Goal: Book appointment/travel/reservation

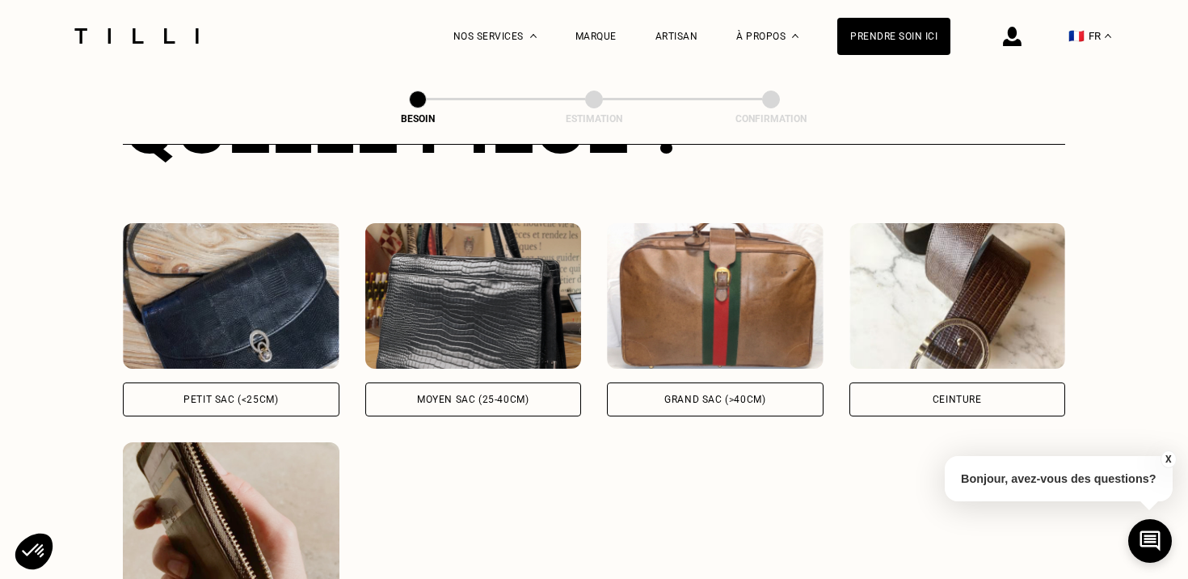
scroll to position [713, 0]
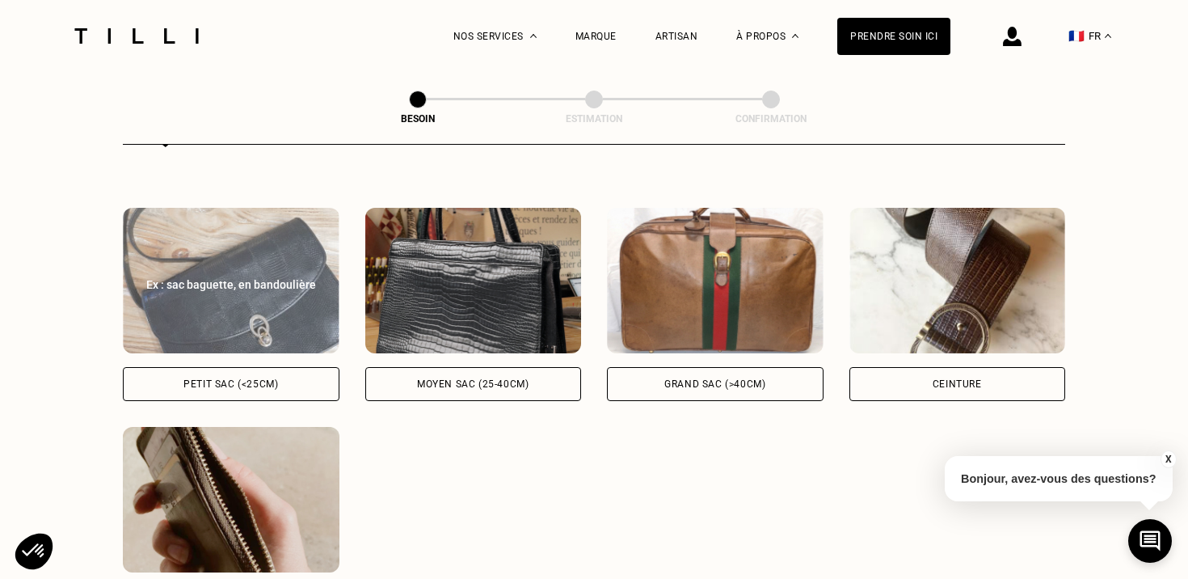
click at [242, 241] on img at bounding box center [231, 280] width 217 height 145
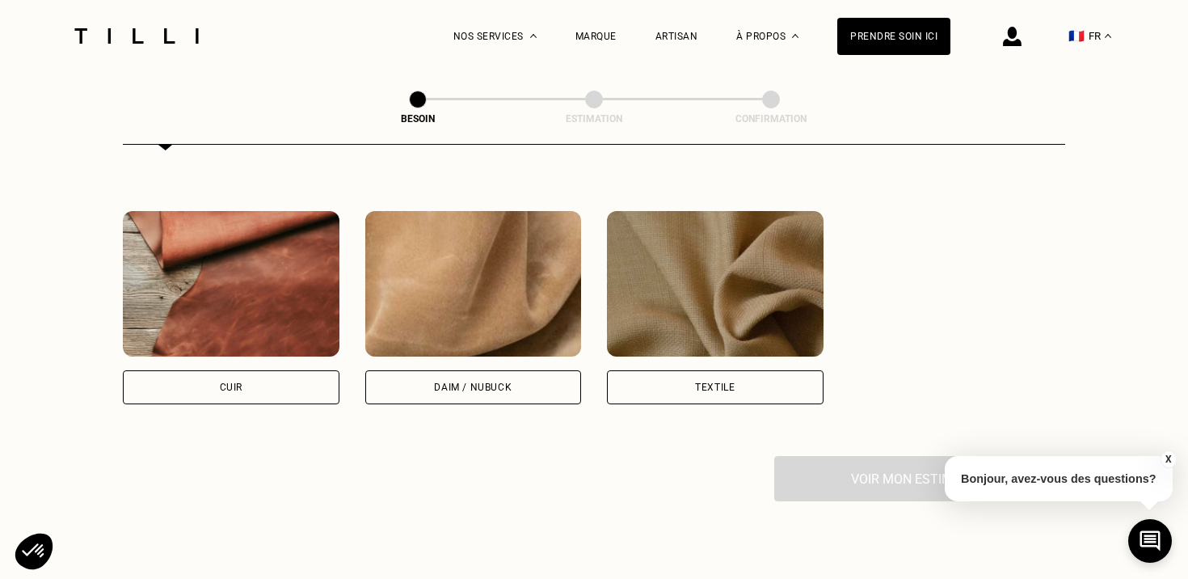
scroll to position [1365, 0]
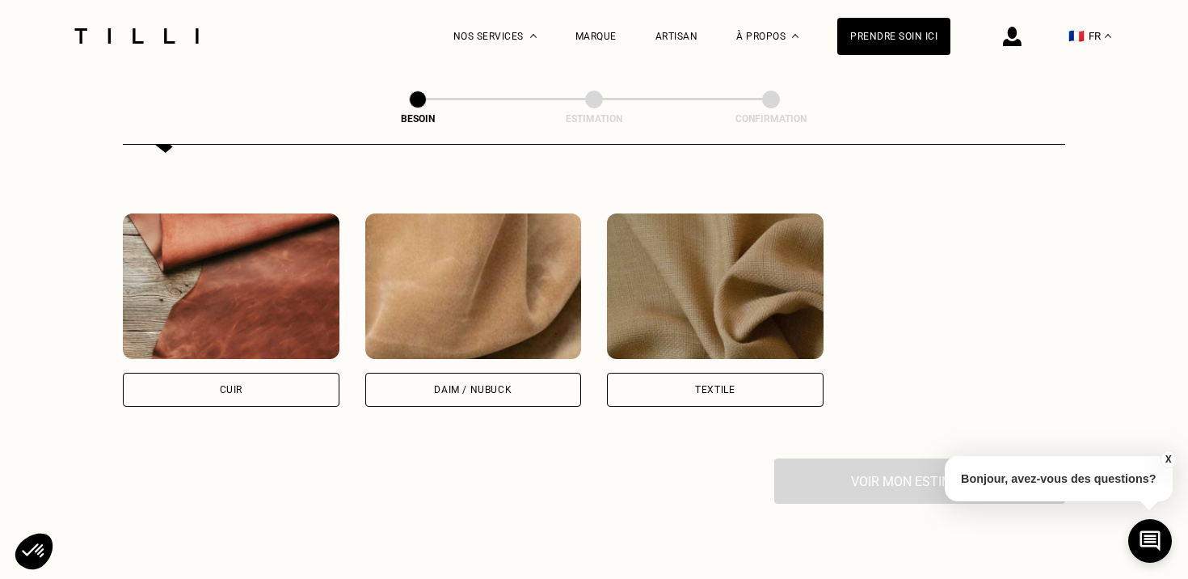
click at [289, 271] on img at bounding box center [231, 285] width 217 height 145
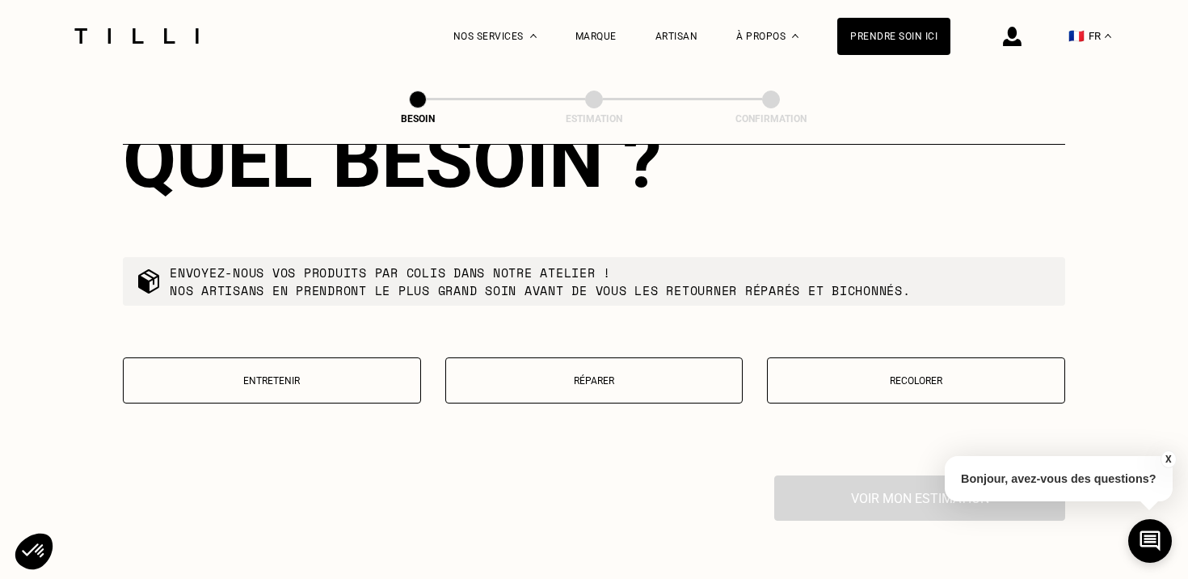
scroll to position [1761, 0]
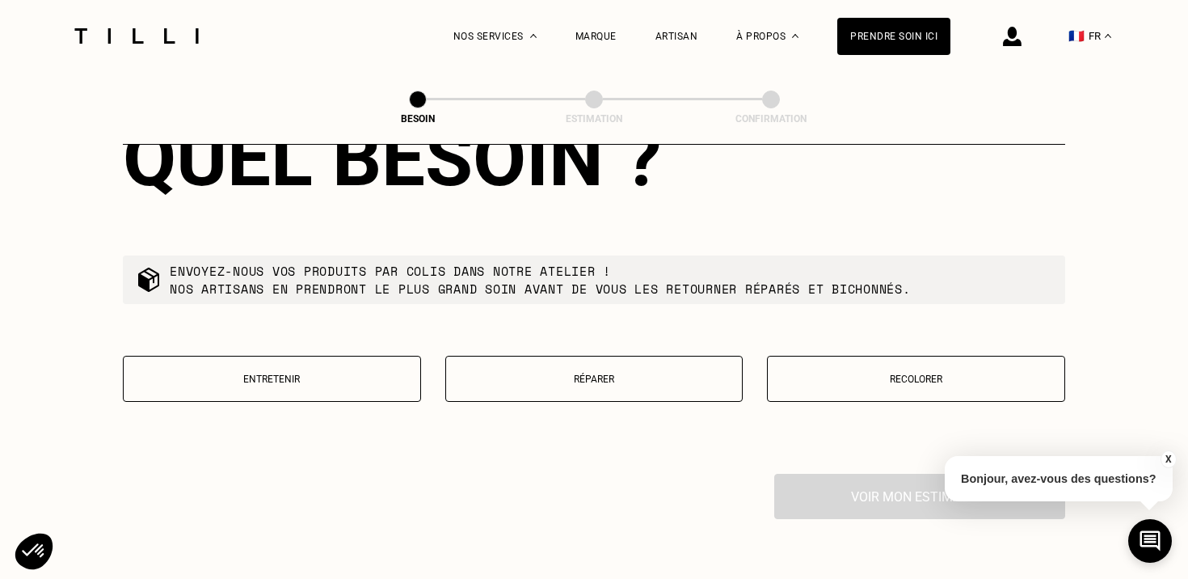
click at [751, 360] on div "Entretenir Réparer Recolorer" at bounding box center [594, 379] width 942 height 46
click at [635, 373] on p "Réparer" at bounding box center [594, 378] width 280 height 11
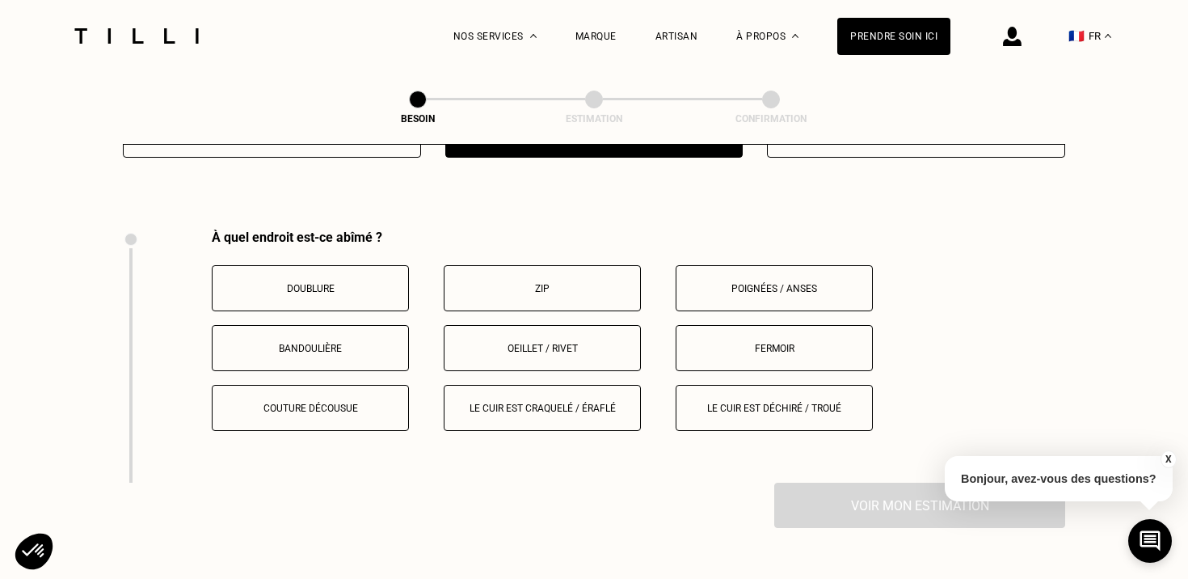
scroll to position [2036, 0]
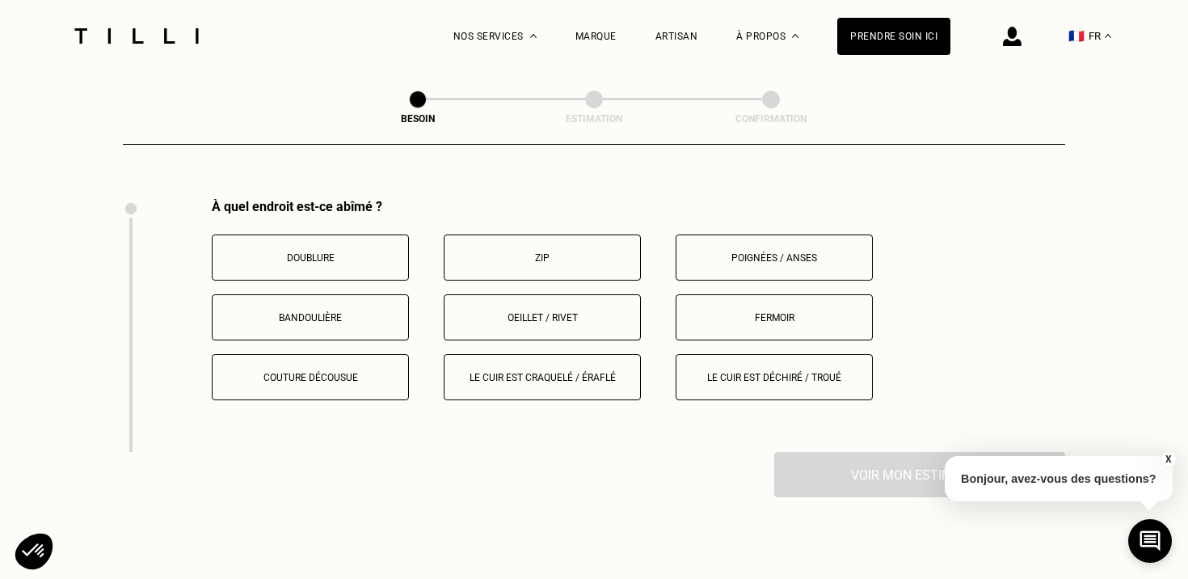
click at [533, 252] on p "Zip" at bounding box center [541, 257] width 179 height 11
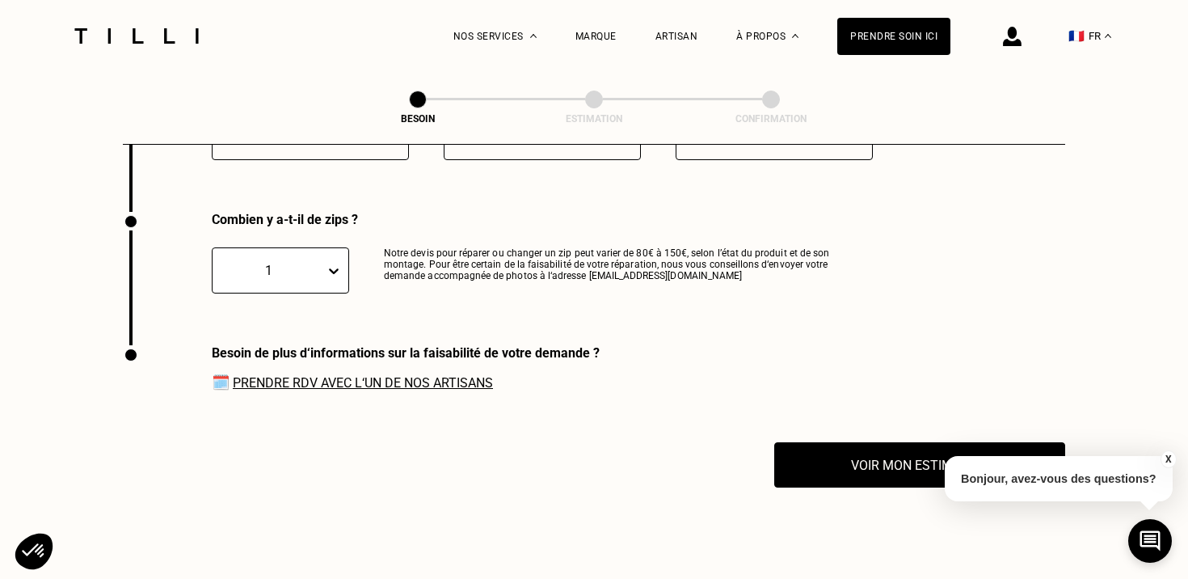
scroll to position [2293, 0]
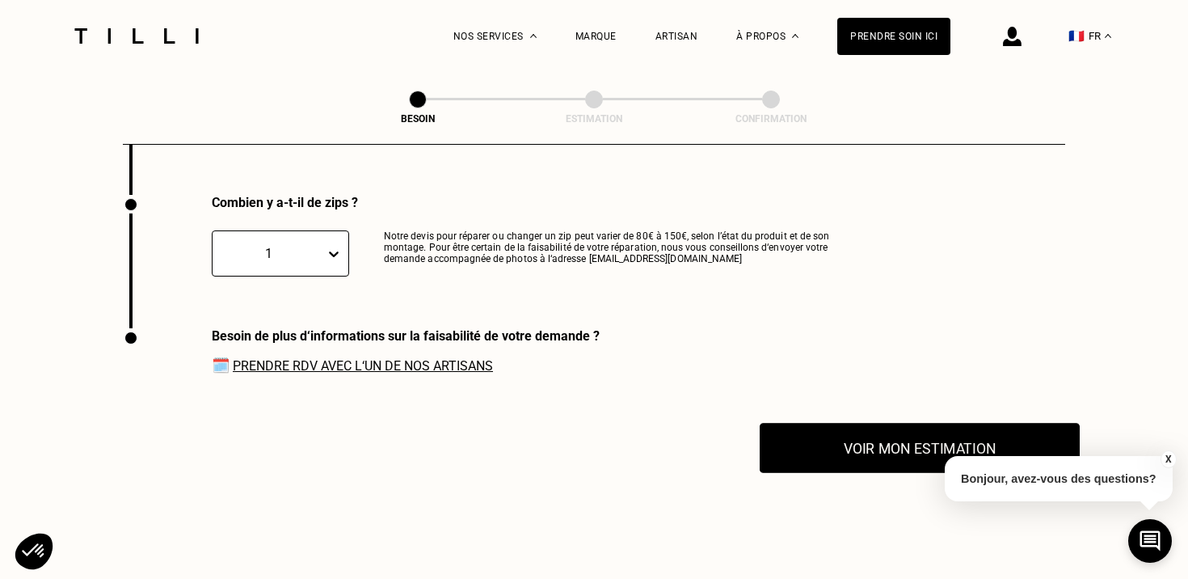
click at [811, 444] on button "Voir mon estimation" at bounding box center [919, 448] width 320 height 50
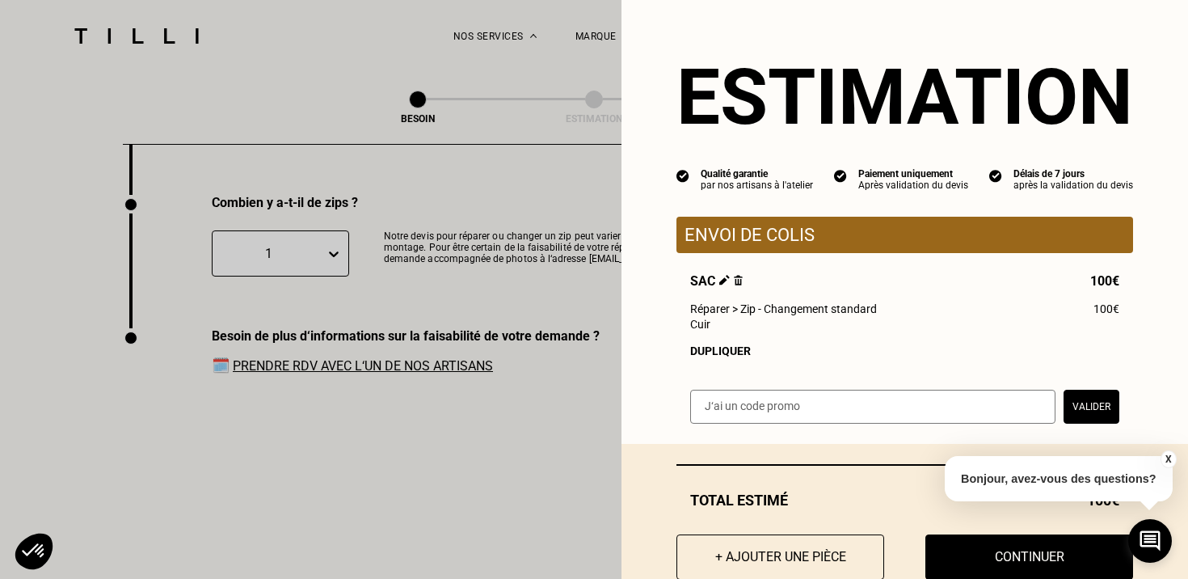
scroll to position [42, 0]
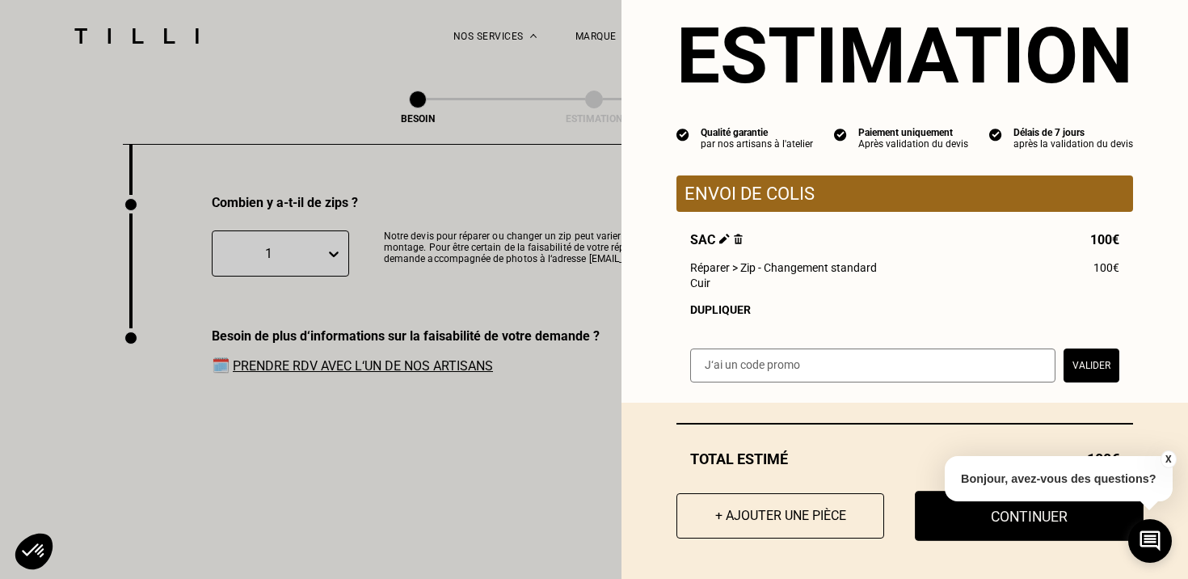
click at [992, 527] on button "Continuer" at bounding box center [1029, 515] width 229 height 50
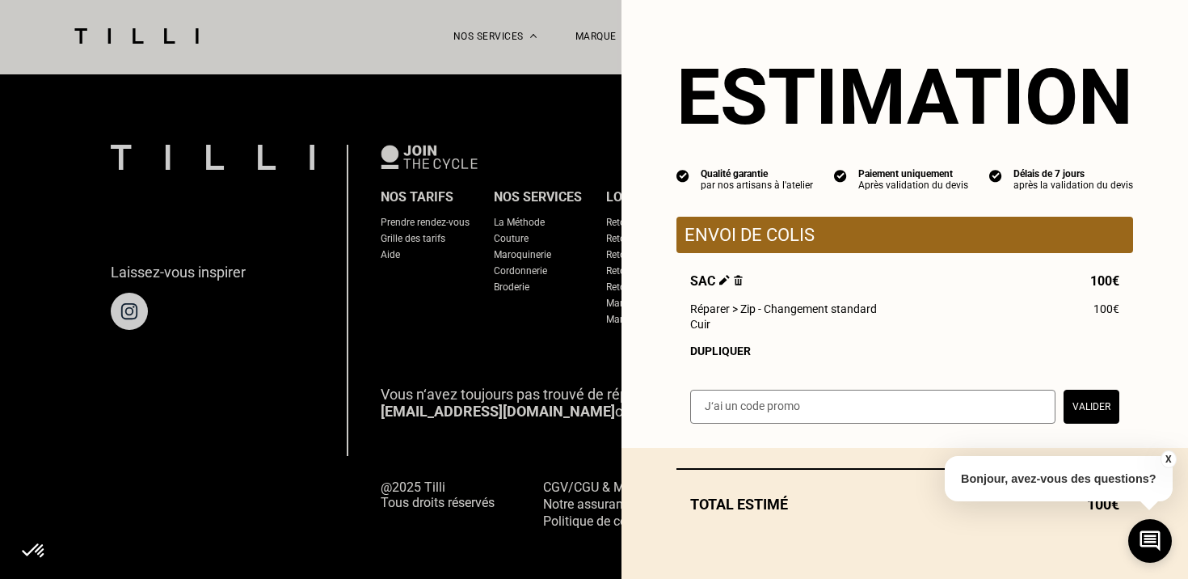
select select "FR"
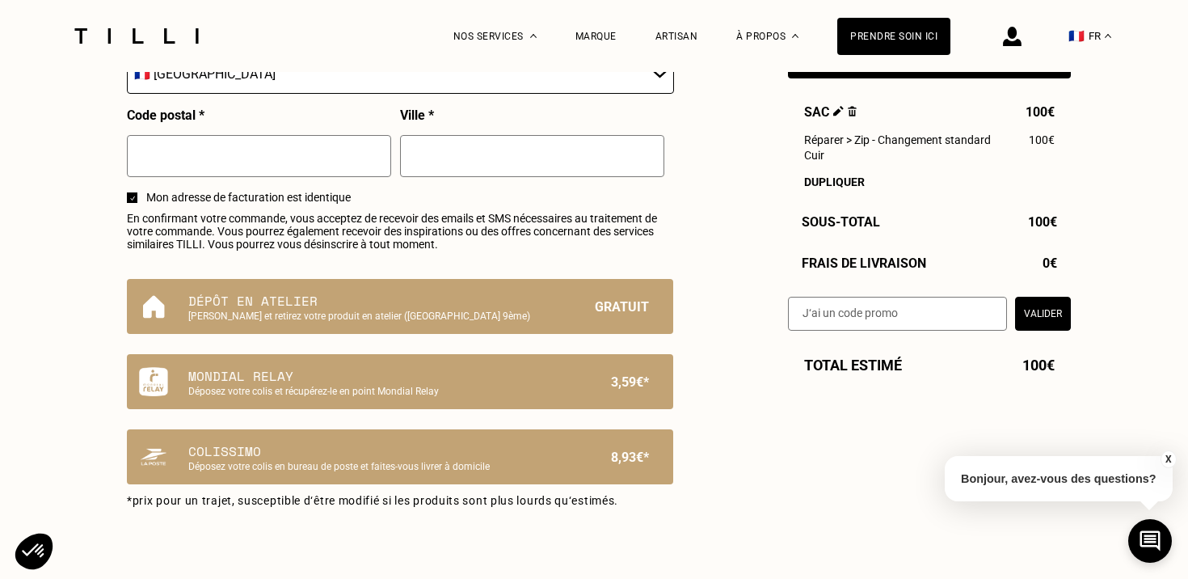
scroll to position [924, 0]
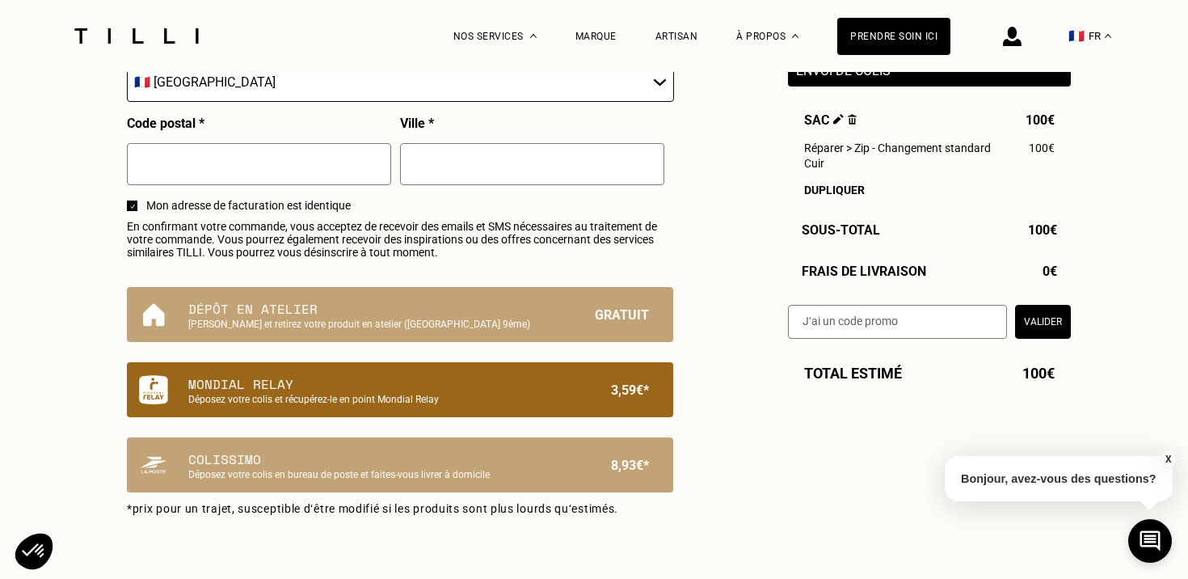
click at [305, 398] on p "Déposez votre colis et récupérez-le en point Mondial Relay" at bounding box center [372, 398] width 368 height 11
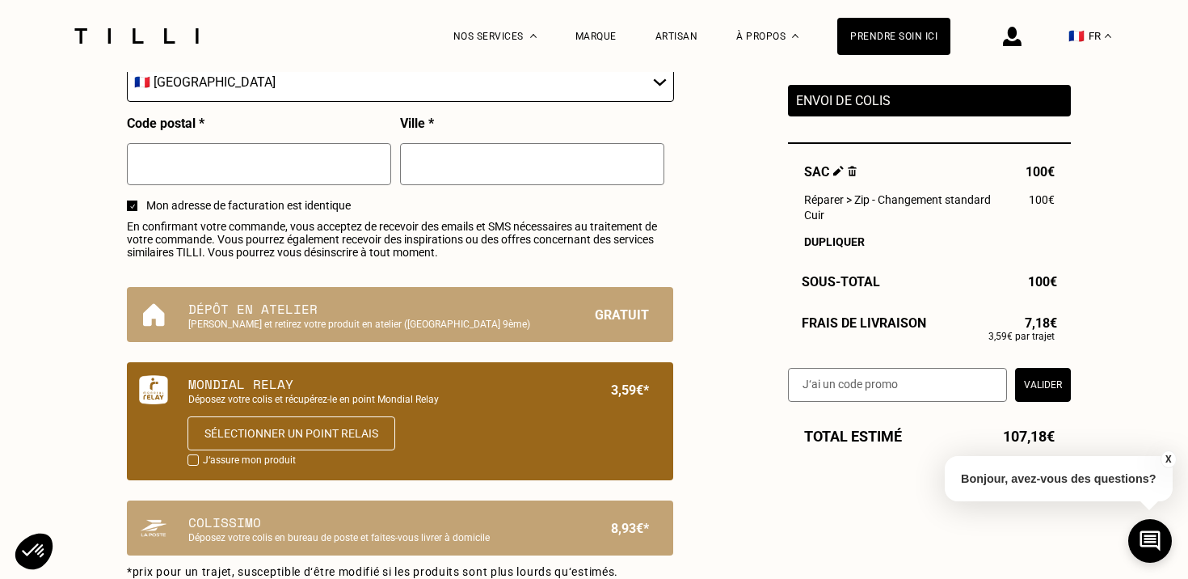
scroll to position [1043, 0]
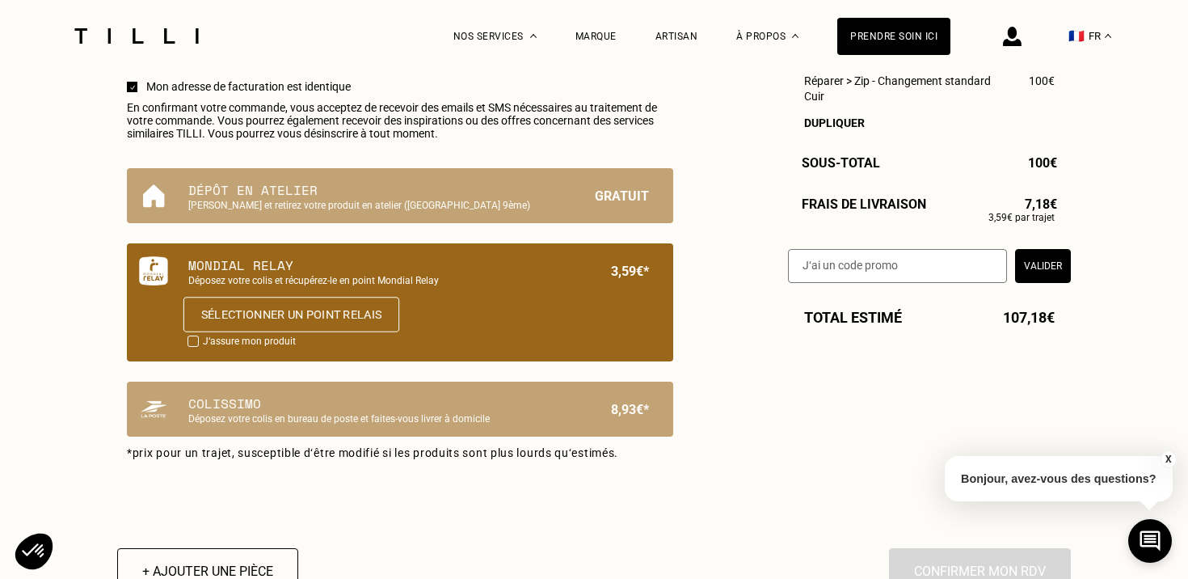
click at [265, 316] on button "Sélectionner un point relais" at bounding box center [291, 315] width 216 height 36
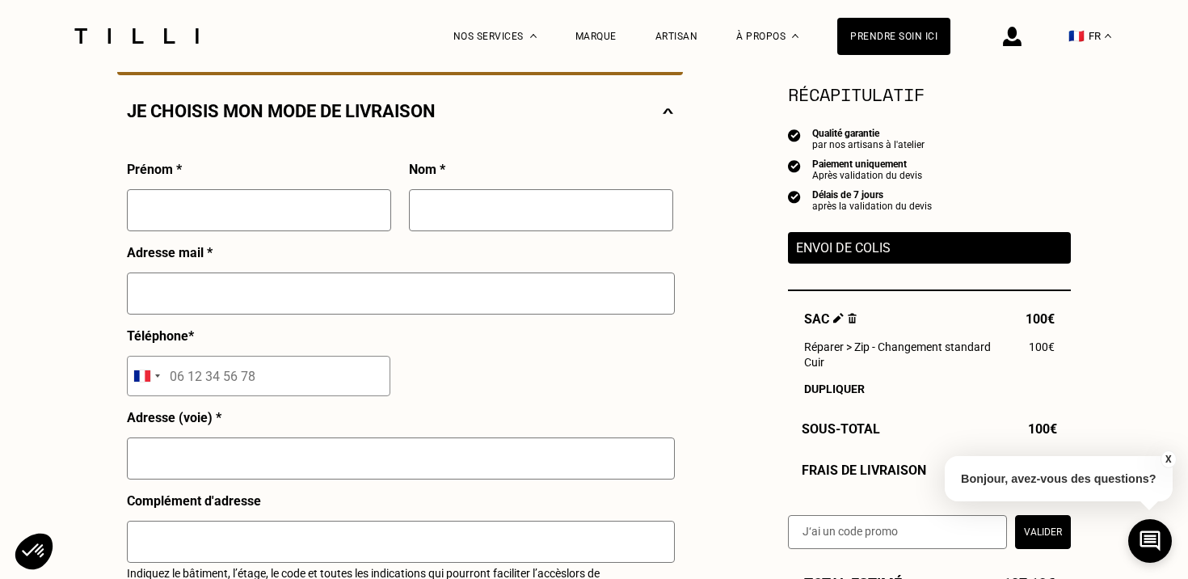
scroll to position [0, 0]
